Goal: Task Accomplishment & Management: Use online tool/utility

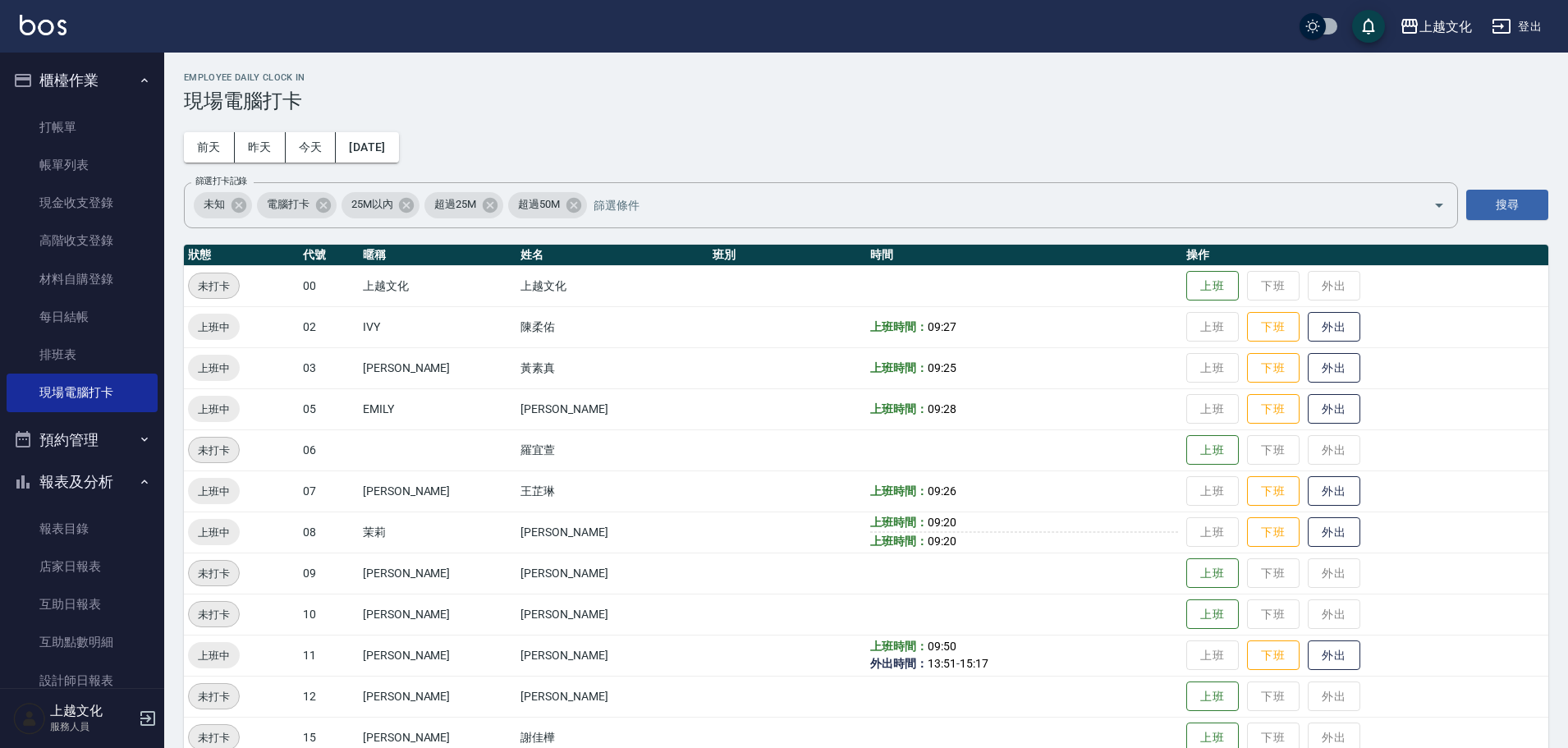
scroll to position [113, 0]
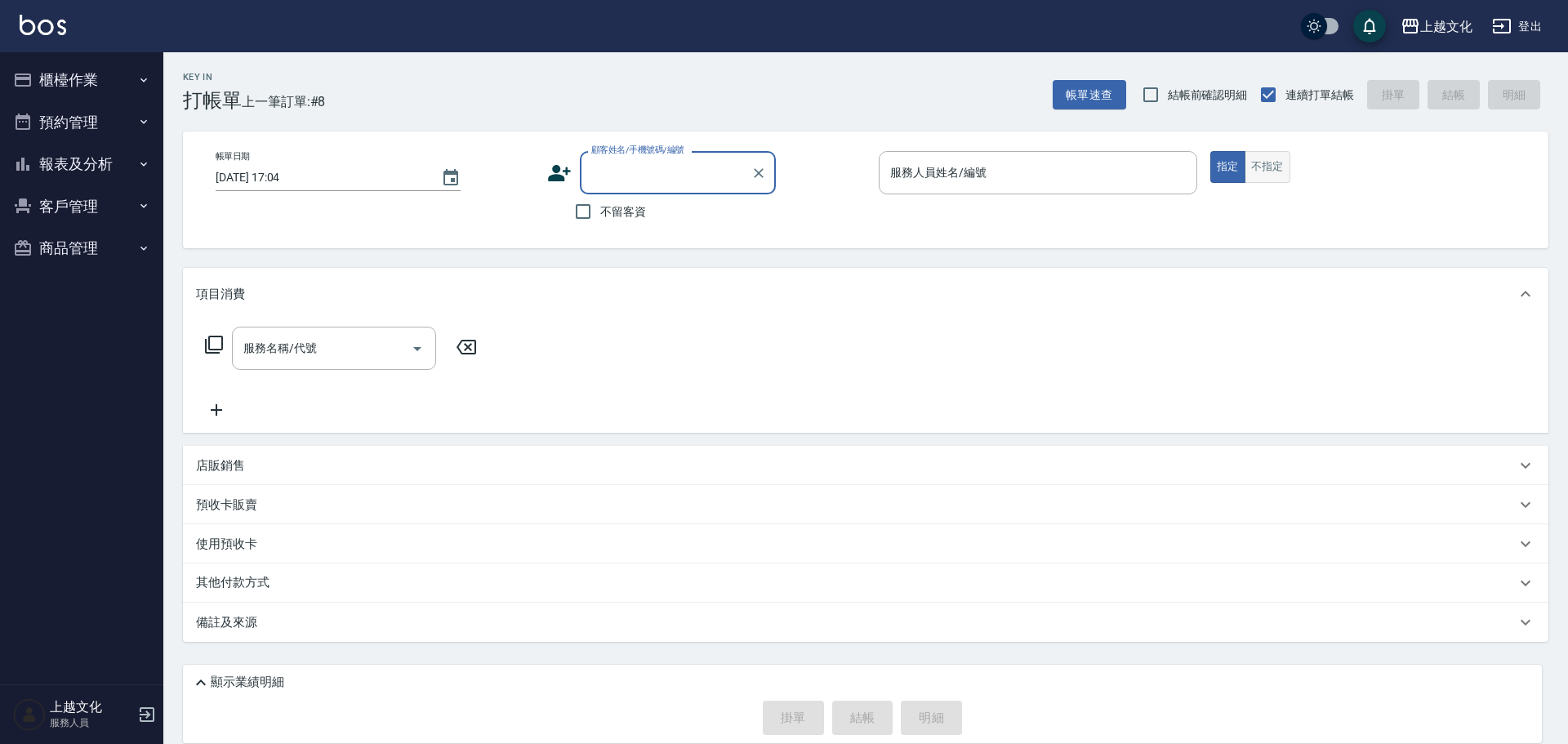
click at [1274, 168] on button "不指定" at bounding box center [1268, 167] width 46 height 32
click at [585, 209] on input "不留客資" at bounding box center [583, 212] width 34 height 34
checkbox input "false"
